Goal: Use online tool/utility

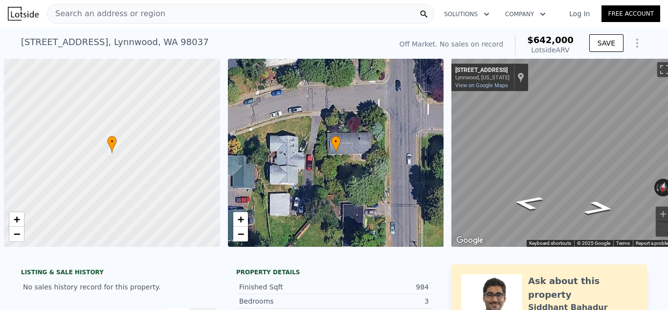
click at [269, 11] on div "Search an address or region" at bounding box center [241, 14] width 388 height 20
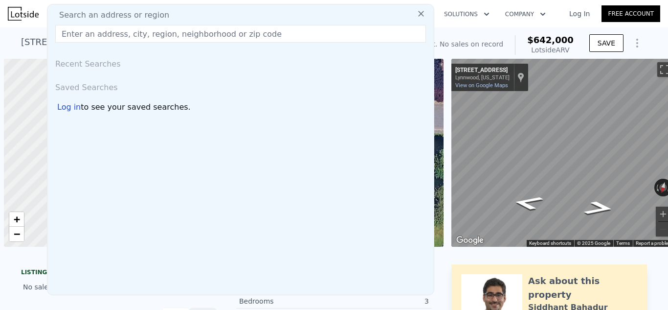
scroll to position [0, 4]
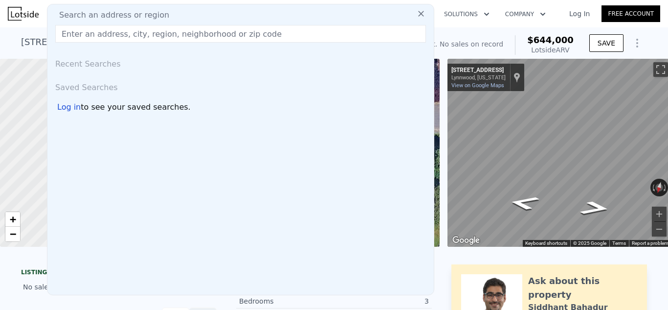
click at [262, 33] on input "text" at bounding box center [240, 34] width 371 height 18
type input "$ 644,000"
type input "$ 29,999"
type input "[STREET_ADDRESS]"
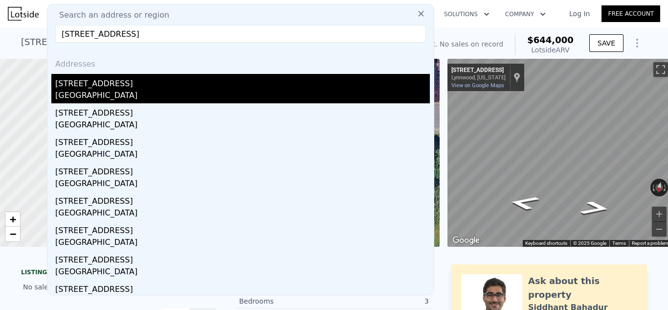
click at [207, 81] on div "[STREET_ADDRESS]" at bounding box center [242, 82] width 375 height 16
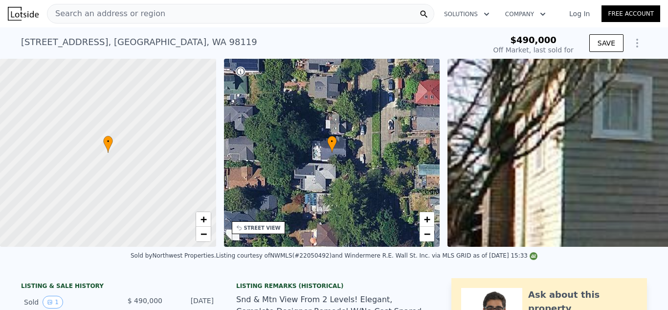
click at [622, 269] on div "Sold by Northwest Properties . Listing courtesy of NWMLS (#22050492) and Winder…" at bounding box center [334, 258] width 668 height 23
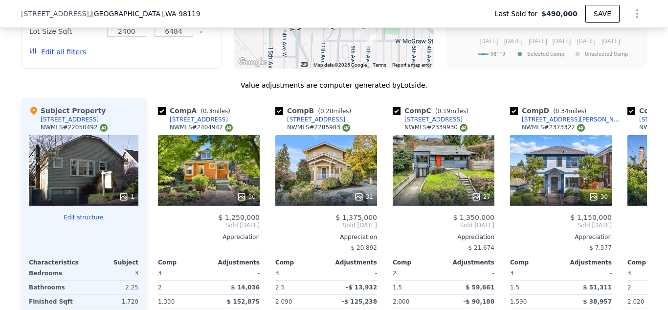
scroll to position [1054, 0]
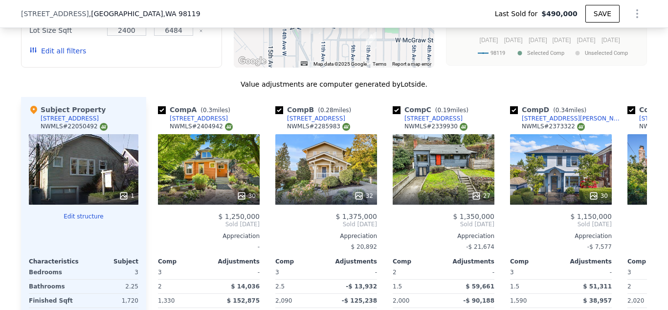
type input "$ 1,352,000"
type input "$ 713,092"
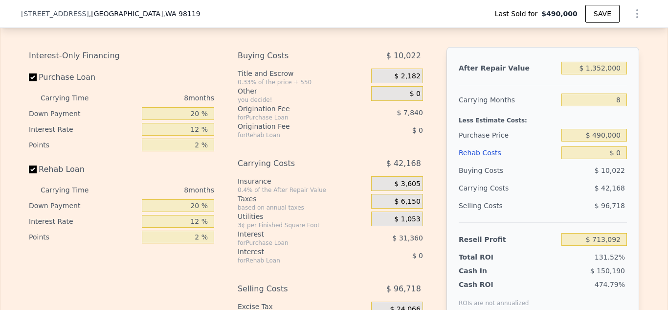
scroll to position [1562, 0]
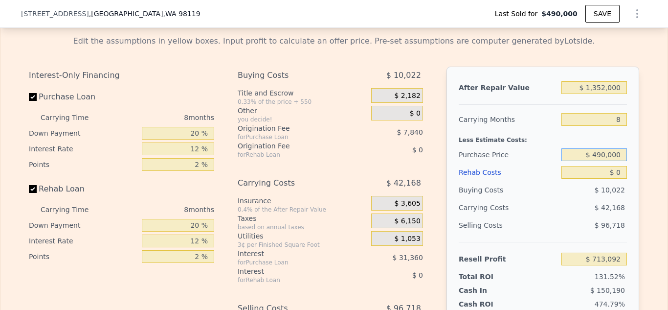
click at [609, 156] on input "$ 490,000" at bounding box center [595, 154] width 66 height 13
type input "$ 920,000"
type input "$ 247,260"
click at [623, 173] on input "$ 0" at bounding box center [595, 172] width 66 height 13
type input "$ 6"
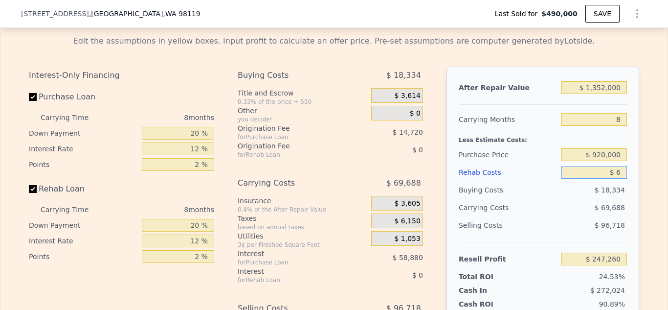
type input "$ 247,254"
type input "$ 6,000"
type input "$ 240,780"
type input "$ 60,000"
type input "$ 182,460"
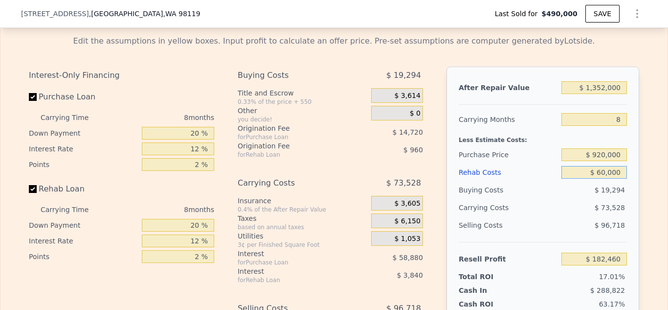
type input "$ 60,000"
click at [608, 89] on input "$ 1,352,000" at bounding box center [595, 87] width 66 height 13
type input "$ 135,000"
type input "-$ 944,730"
type input "$ 13,000"
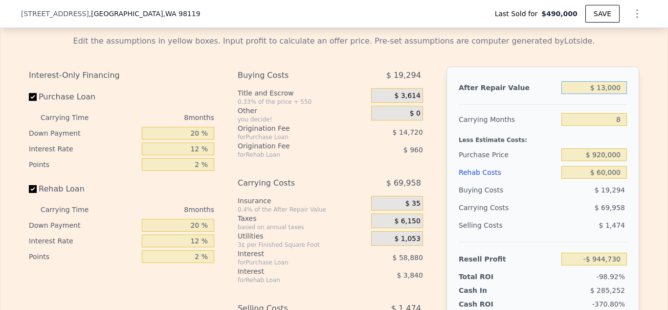
type input "-$ 1,057,726"
type input "$ 1,000"
type input "-$ 1,068,841"
type input "$ 12,000"
type input "-$ 1,058,653"
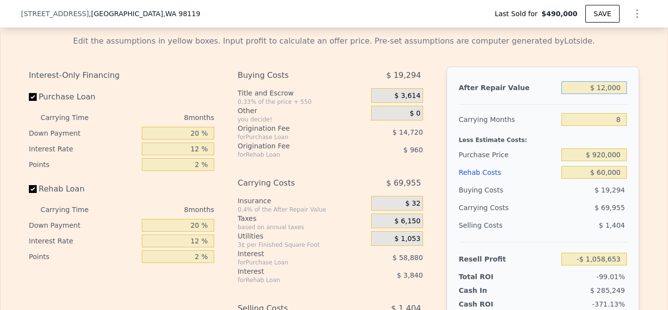
type input "$ 120,000"
type input "-$ 958,623"
type input "$ 1,200,000"
type input "$ 41,677"
type input "$ 1,200,000"
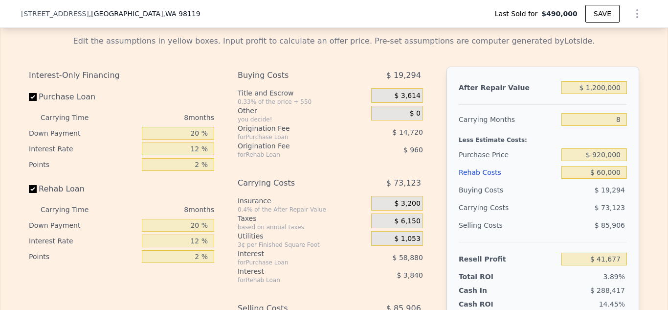
click at [584, 54] on div "Edit the assumptions in yellow boxes. Input profit to calculate an offer price.…" at bounding box center [334, 213] width 611 height 356
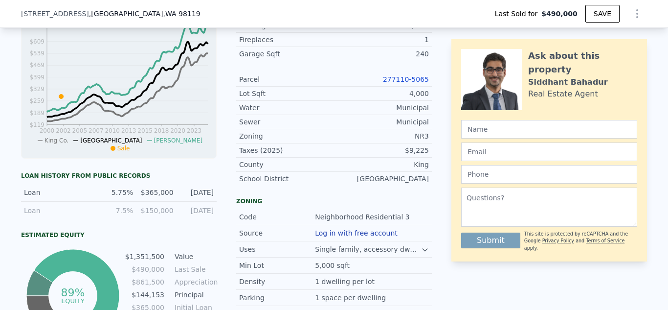
scroll to position [427, 0]
